Goal: Information Seeking & Learning: Learn about a topic

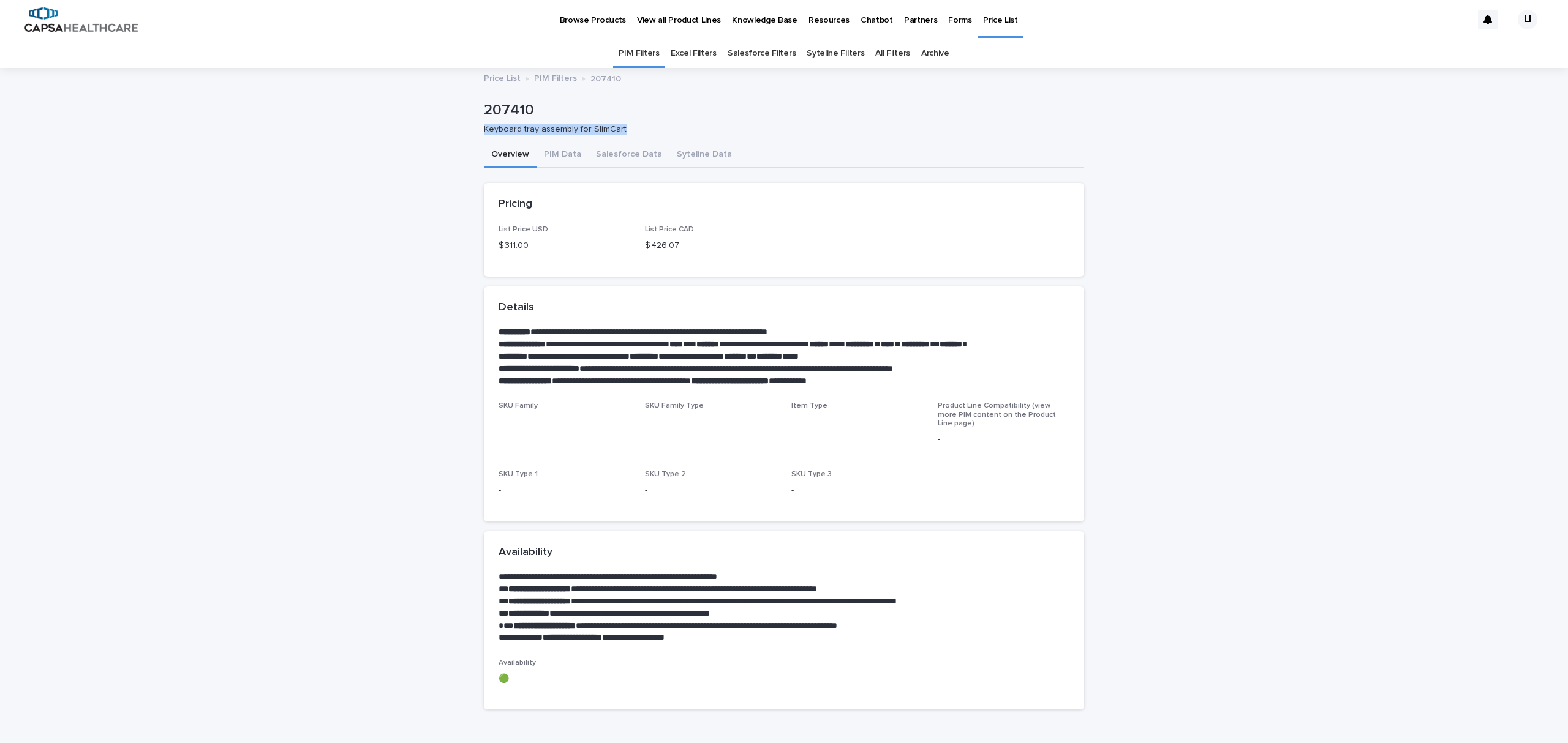
click at [672, 20] on p "View all Product Lines" at bounding box center [678, 12] width 84 height 25
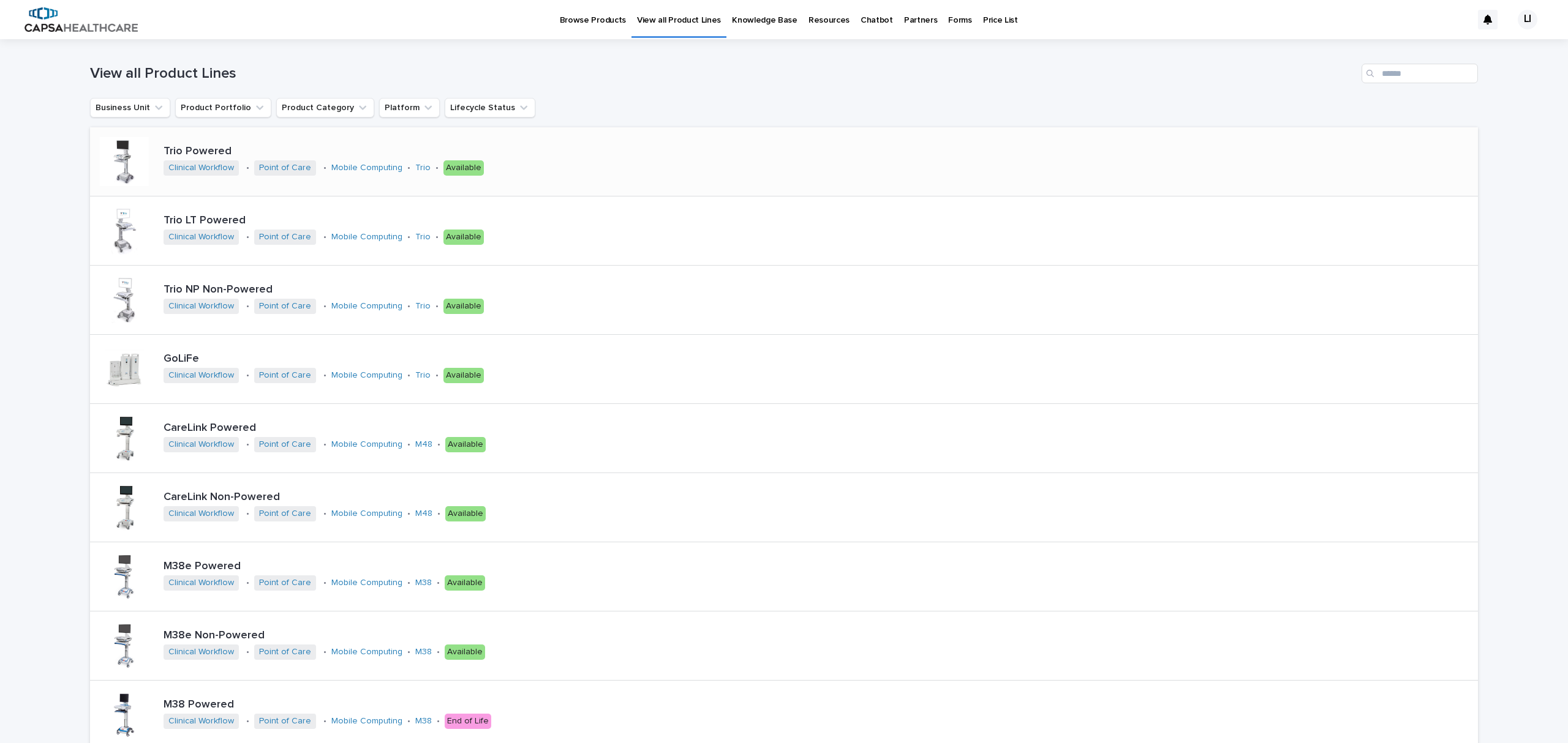
click at [131, 153] on div at bounding box center [124, 162] width 49 height 49
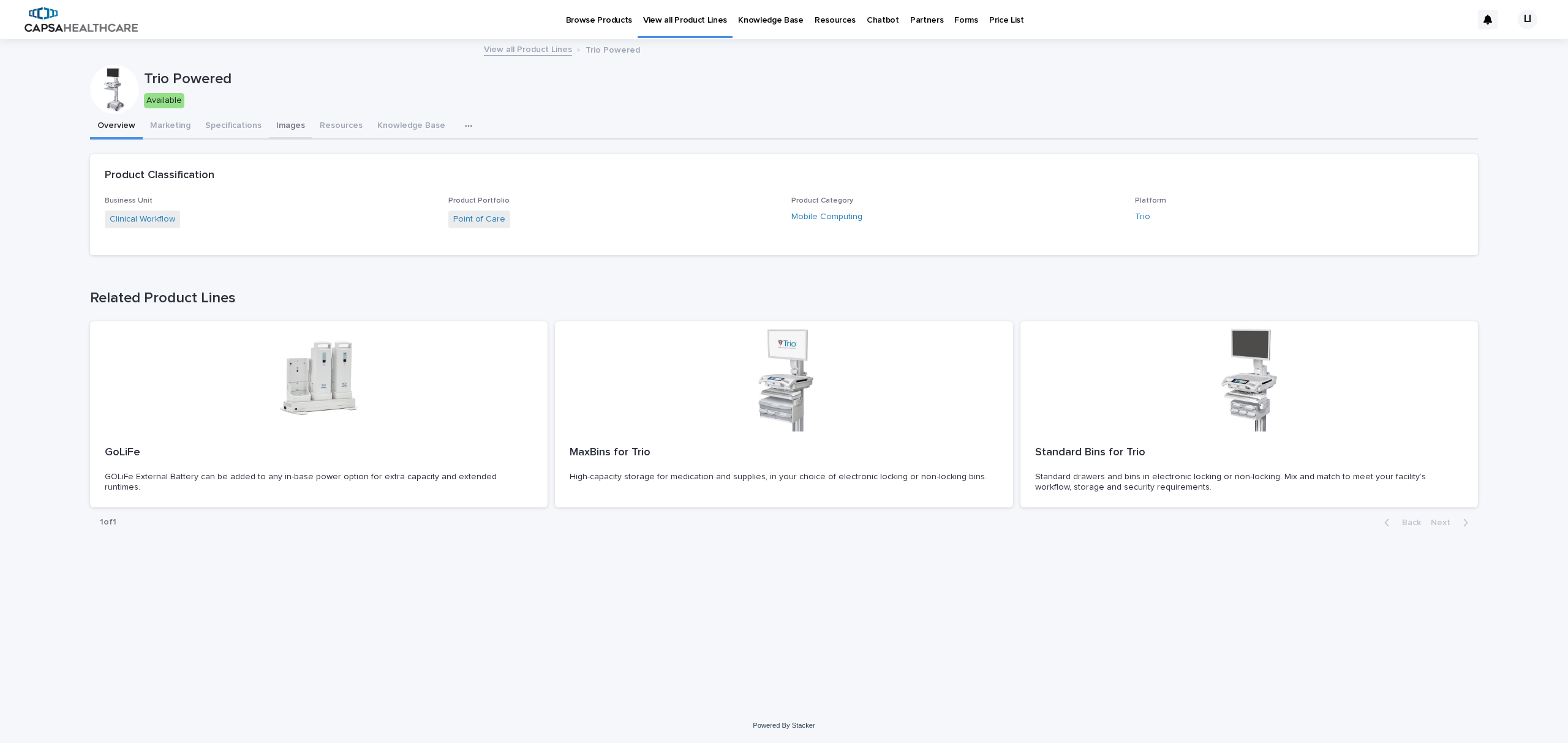
click at [280, 125] on button "Images" at bounding box center [291, 126] width 43 height 25
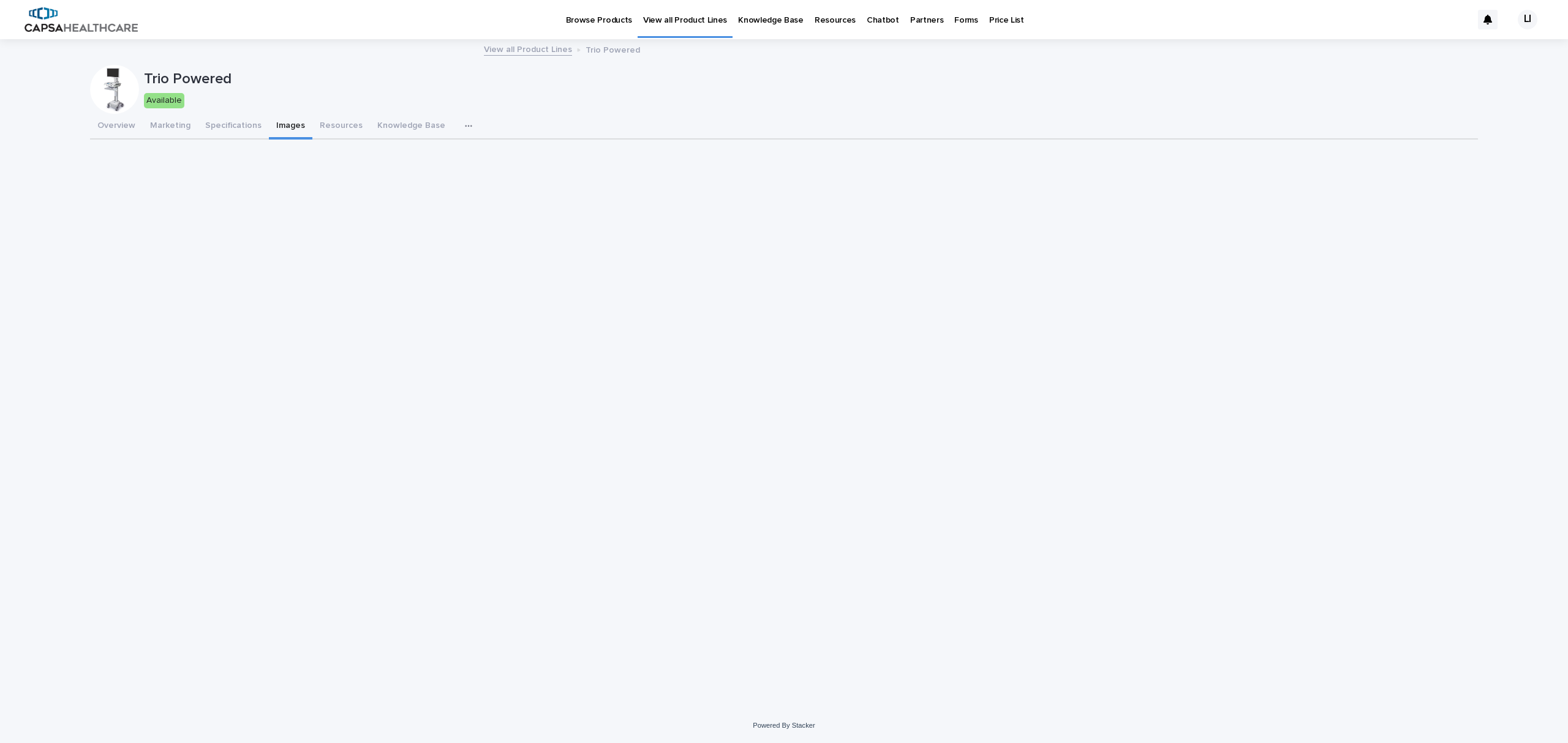
click at [657, 20] on p "View all Product Lines" at bounding box center [685, 12] width 84 height 25
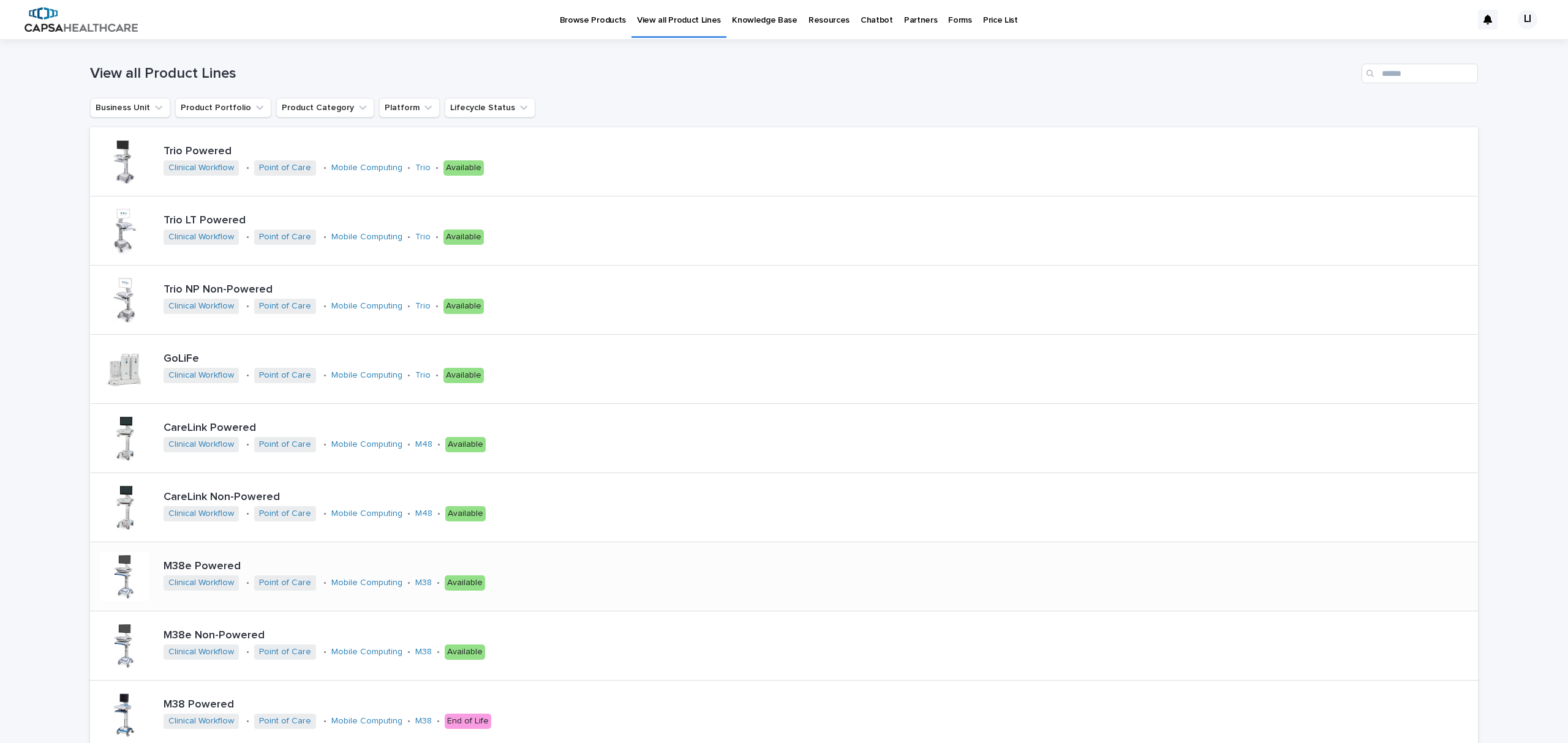
click at [117, 569] on div at bounding box center [124, 577] width 49 height 49
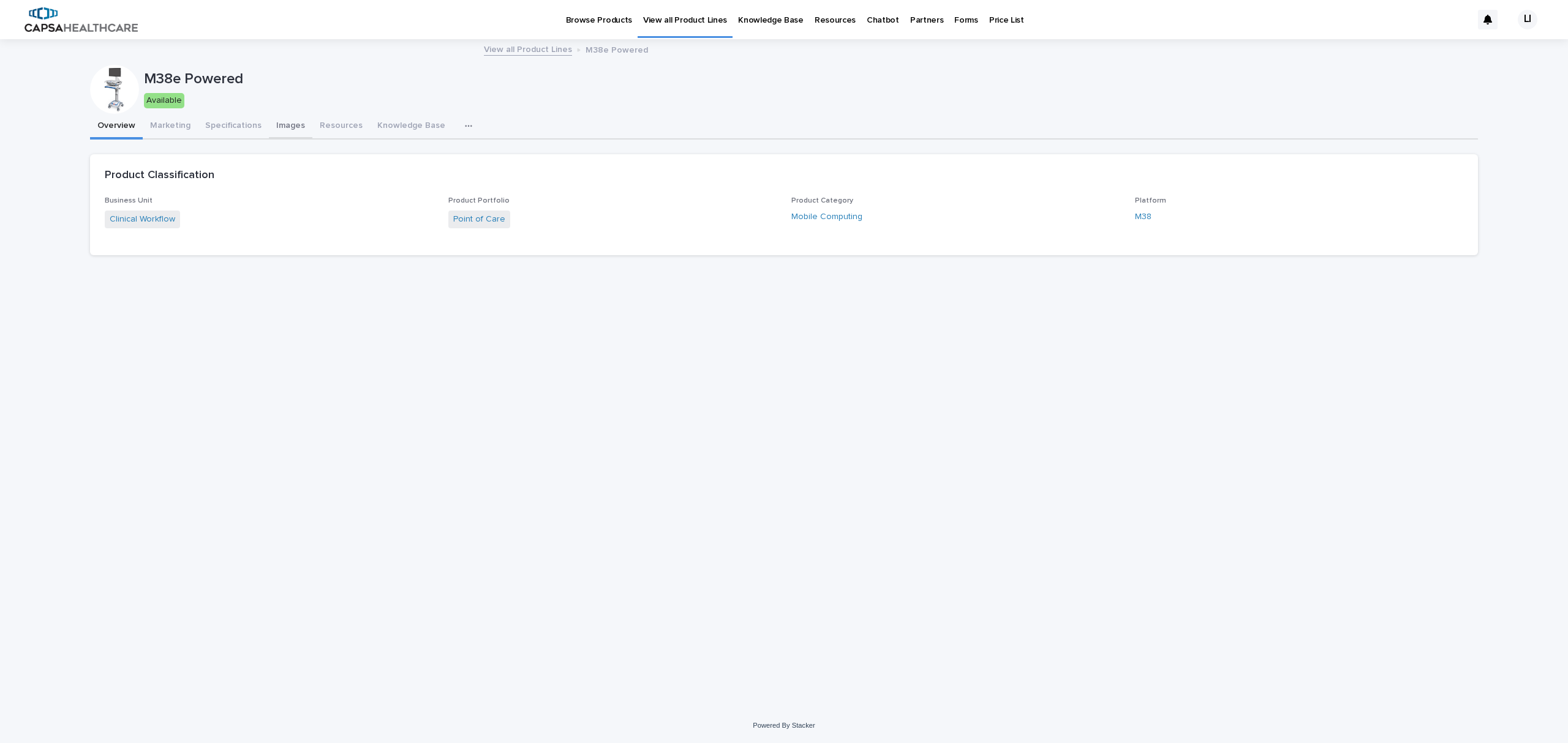
click at [285, 124] on button "Images" at bounding box center [291, 126] width 43 height 25
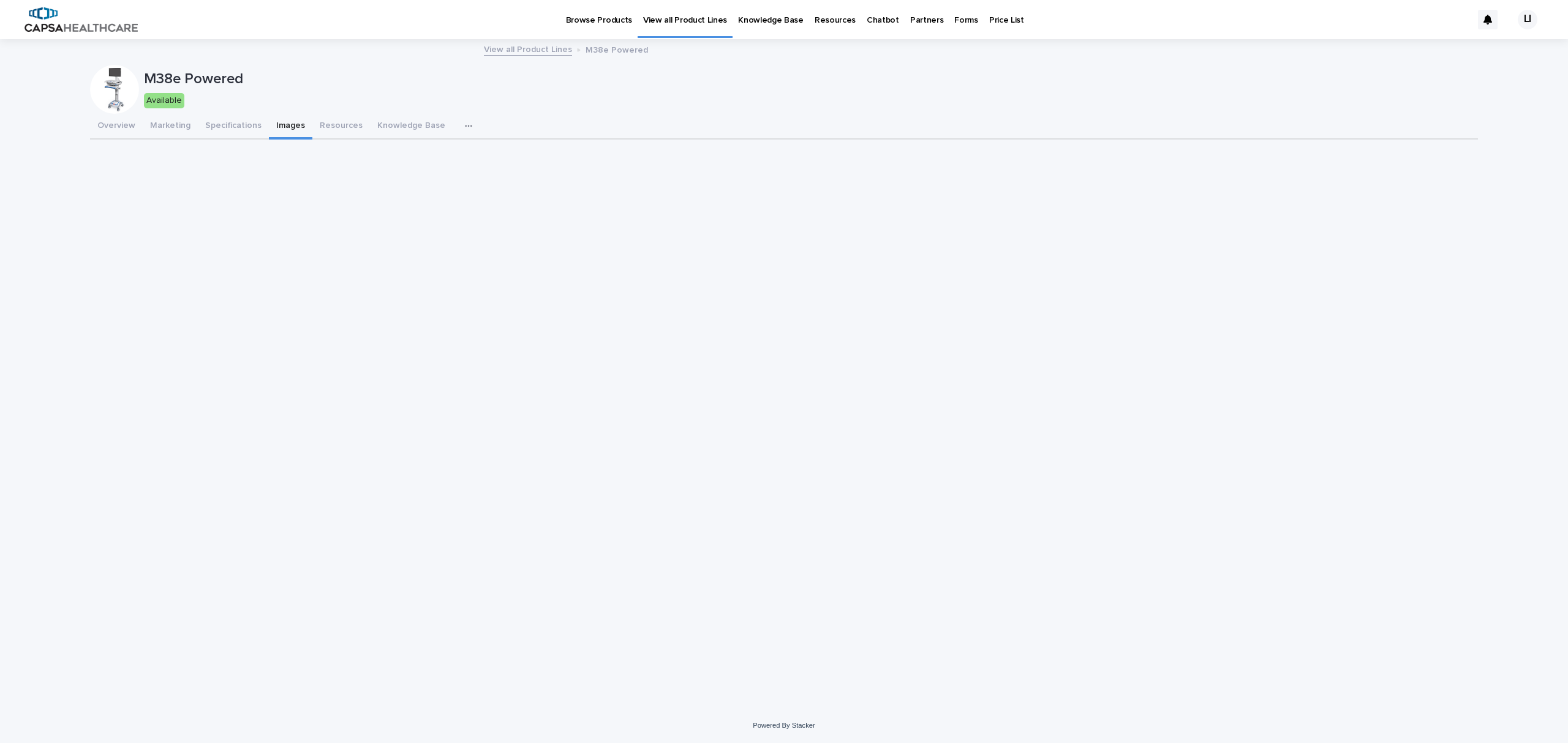
click at [669, 16] on p "View all Product Lines" at bounding box center [685, 12] width 84 height 25
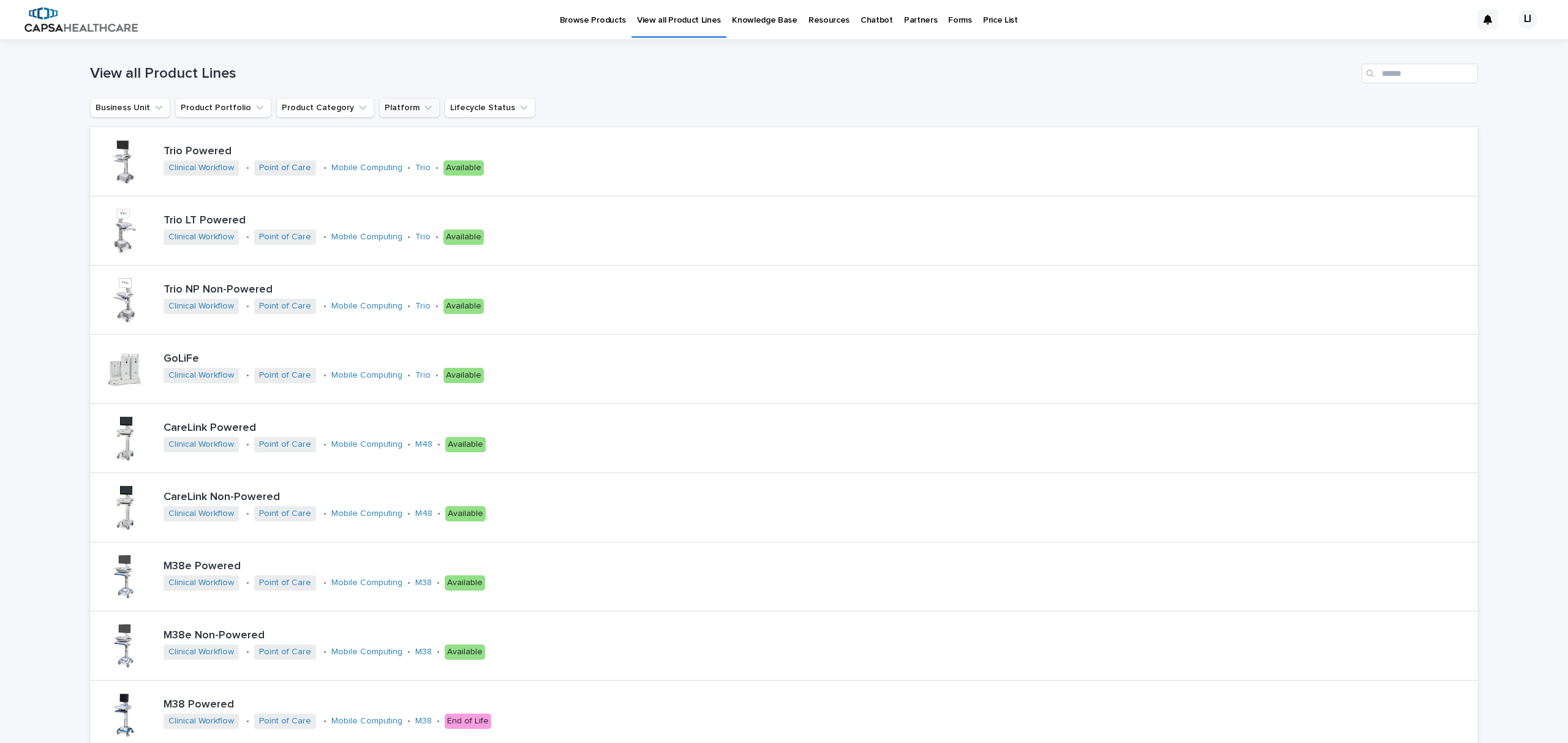
click at [422, 110] on icon "Platform" at bounding box center [428, 107] width 12 height 12
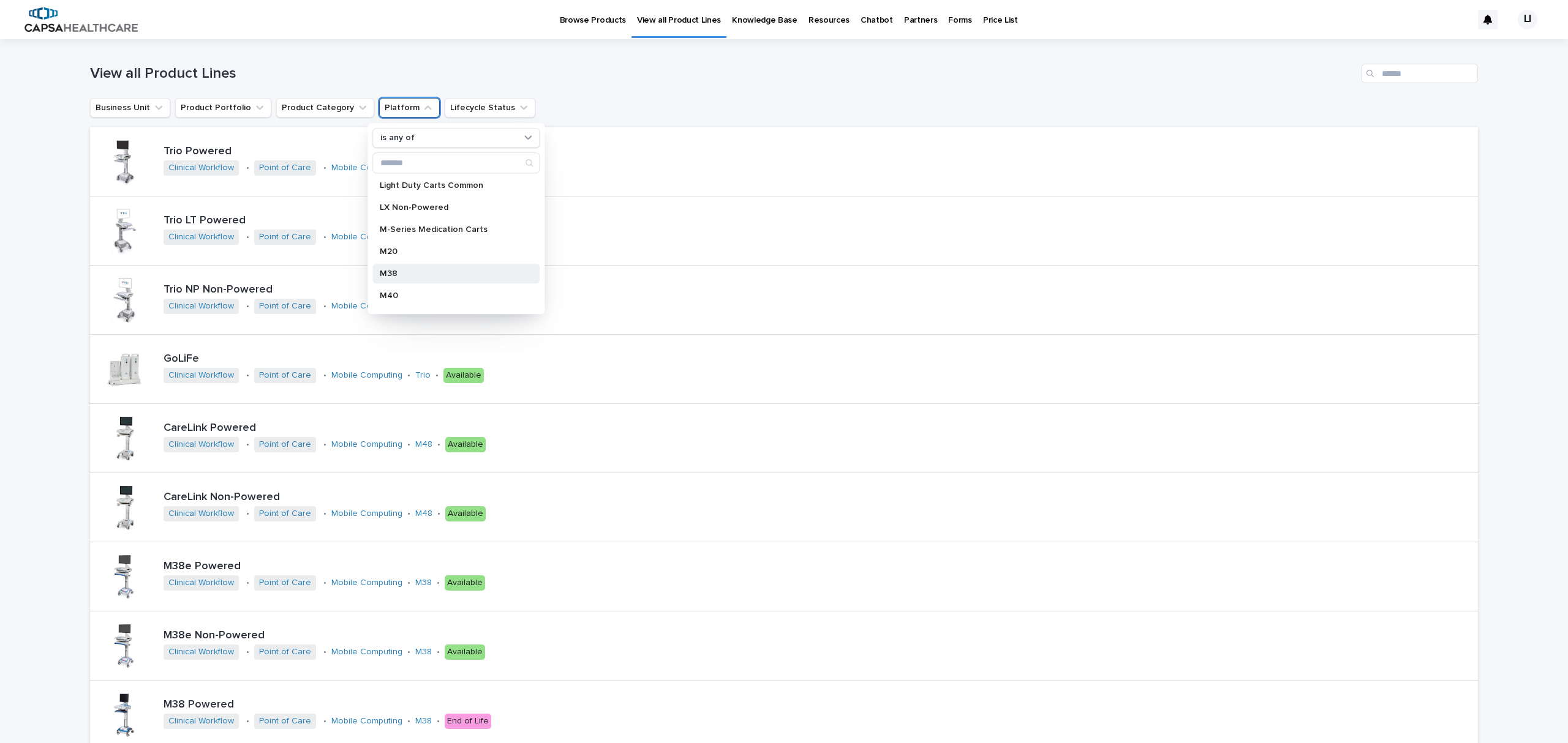
scroll to position [245, 0]
click at [441, 250] on p "M20" at bounding box center [450, 250] width 140 height 8
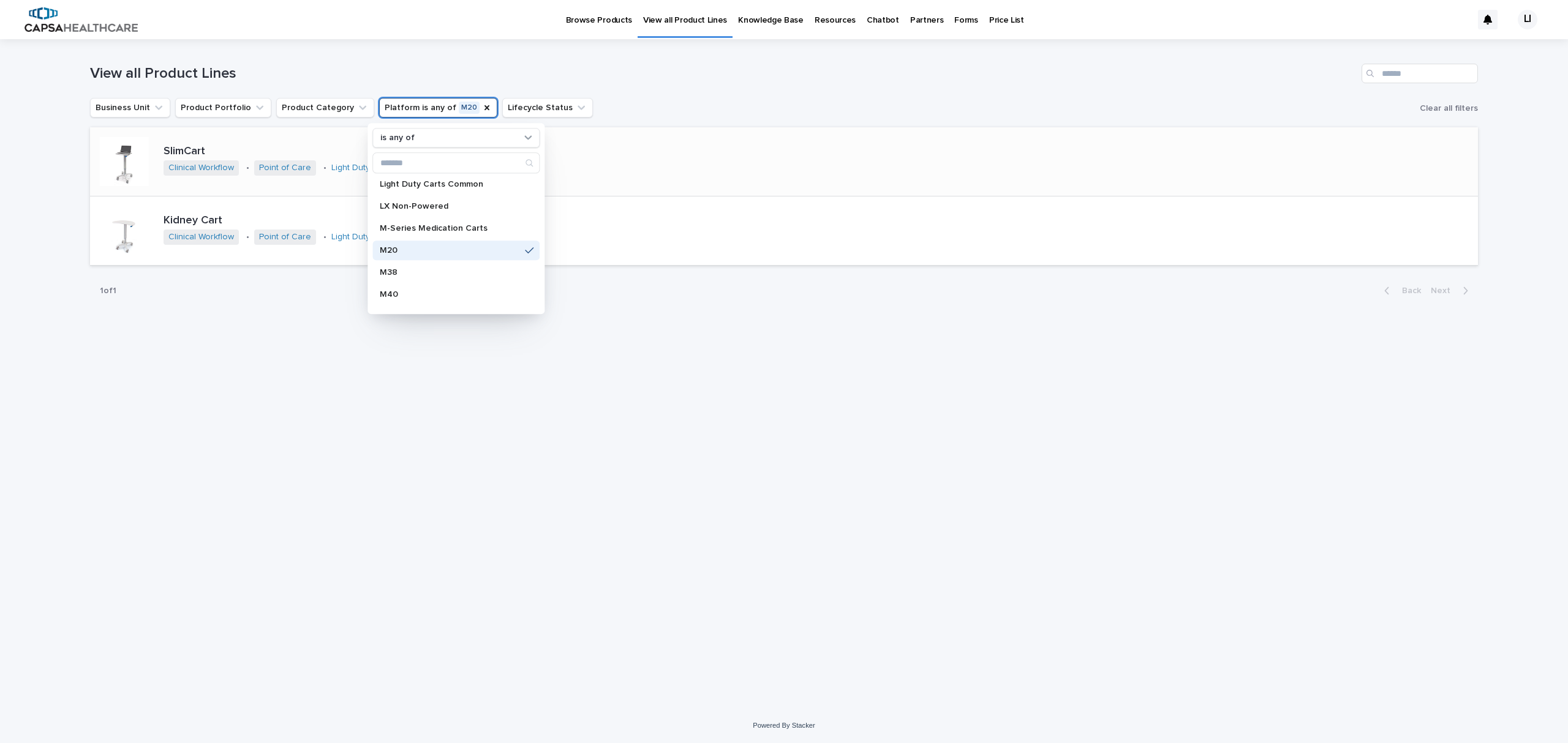
click at [123, 152] on div at bounding box center [124, 162] width 49 height 49
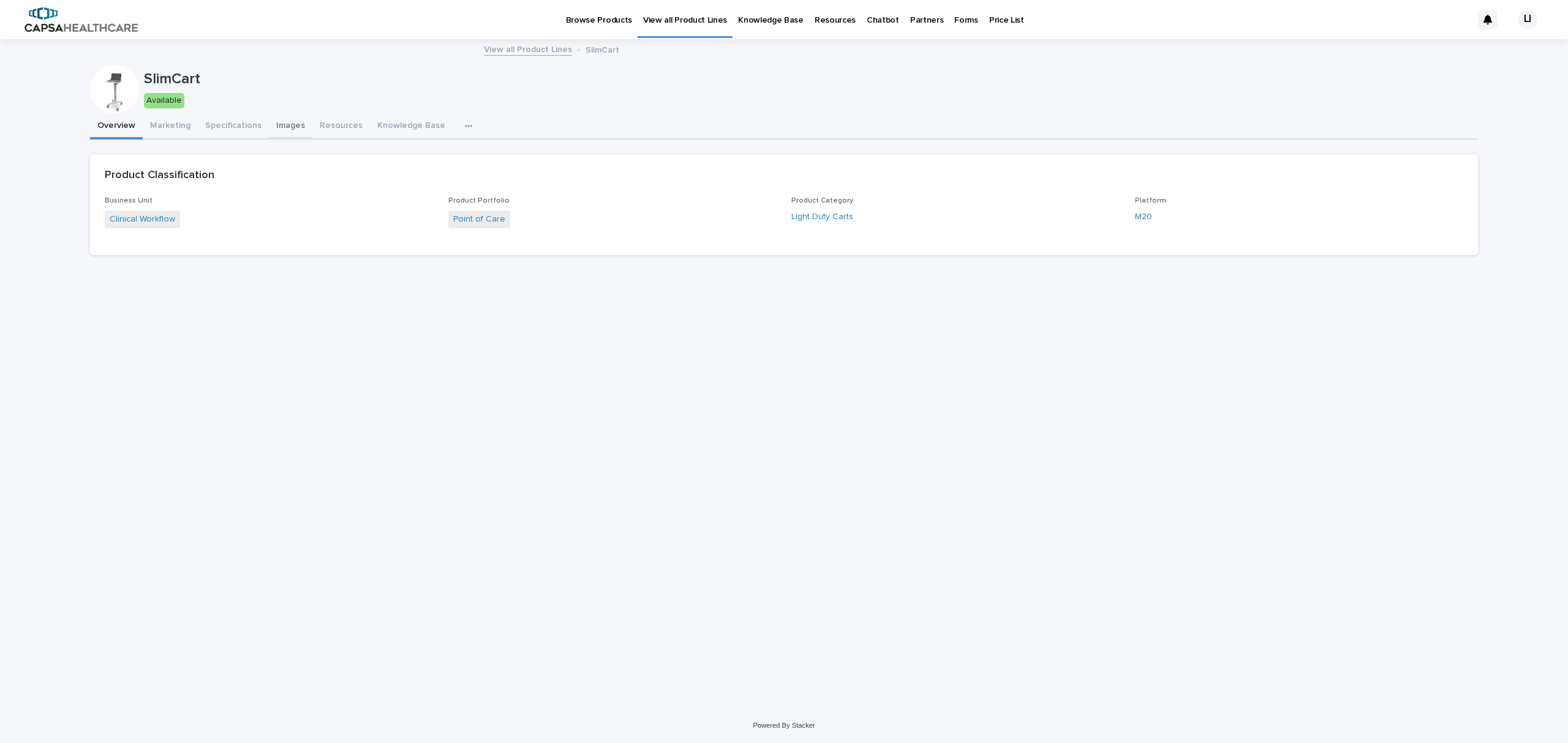
click at [277, 129] on button "Images" at bounding box center [291, 126] width 43 height 25
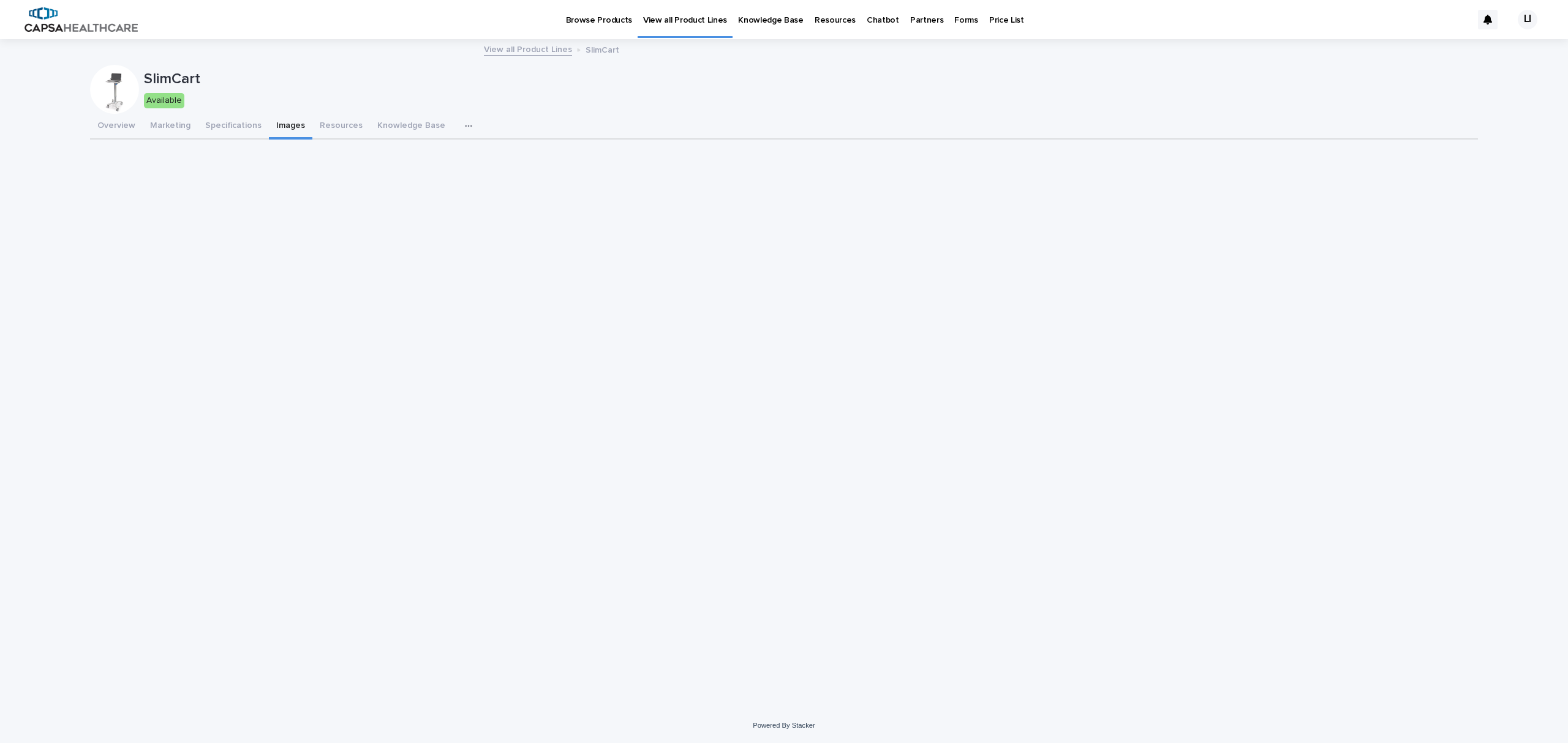
click at [495, 86] on p "SlimCart" at bounding box center [808, 79] width 1329 height 18
click at [280, 124] on button "Images" at bounding box center [291, 126] width 43 height 25
